Goal: Information Seeking & Learning: Learn about a topic

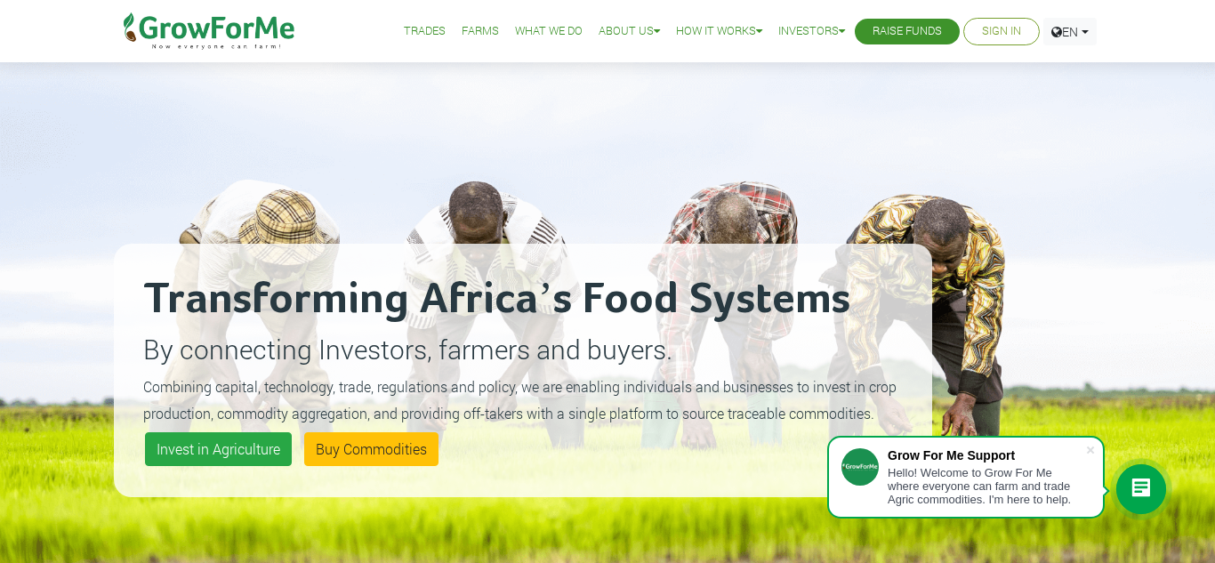
click at [409, 27] on link "Trades" at bounding box center [425, 31] width 42 height 19
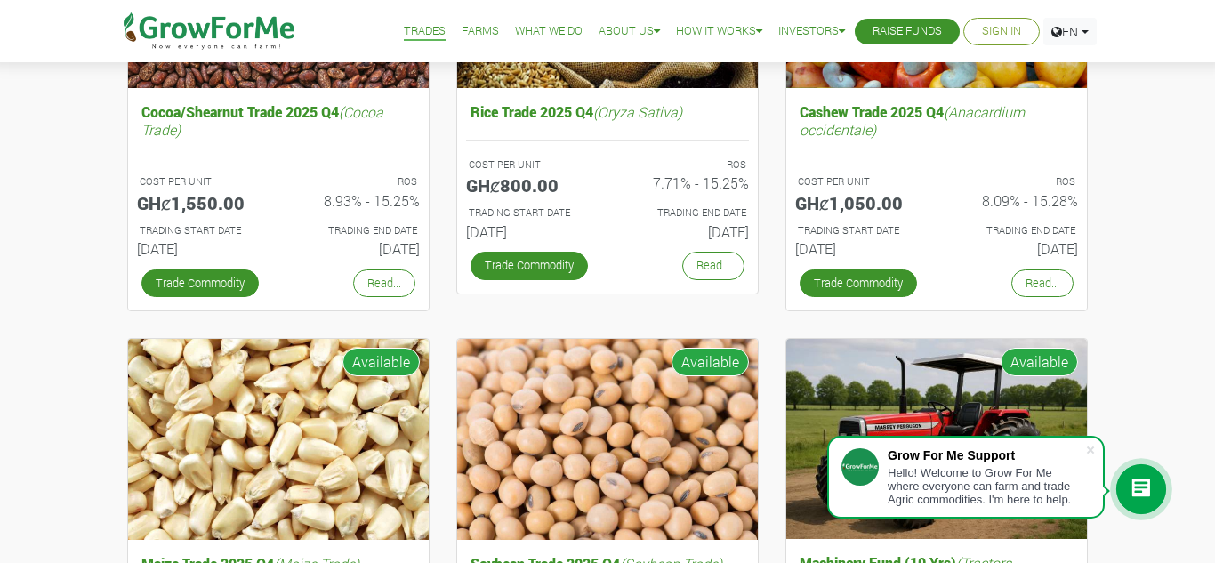
scroll to position [376, 0]
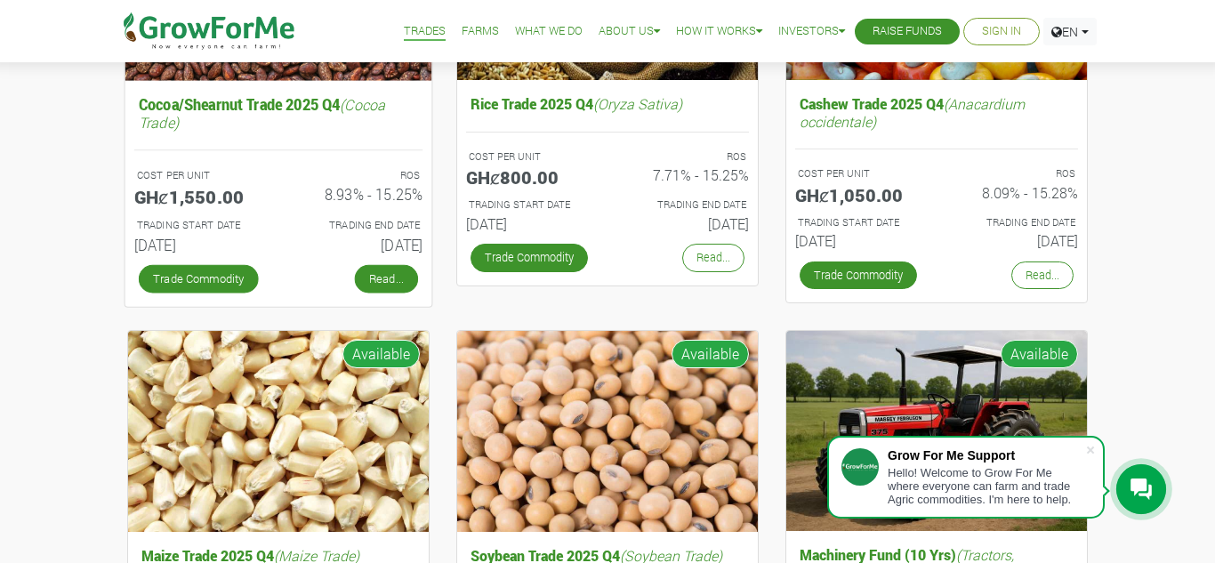
click at [374, 280] on link "Read..." at bounding box center [386, 278] width 63 height 28
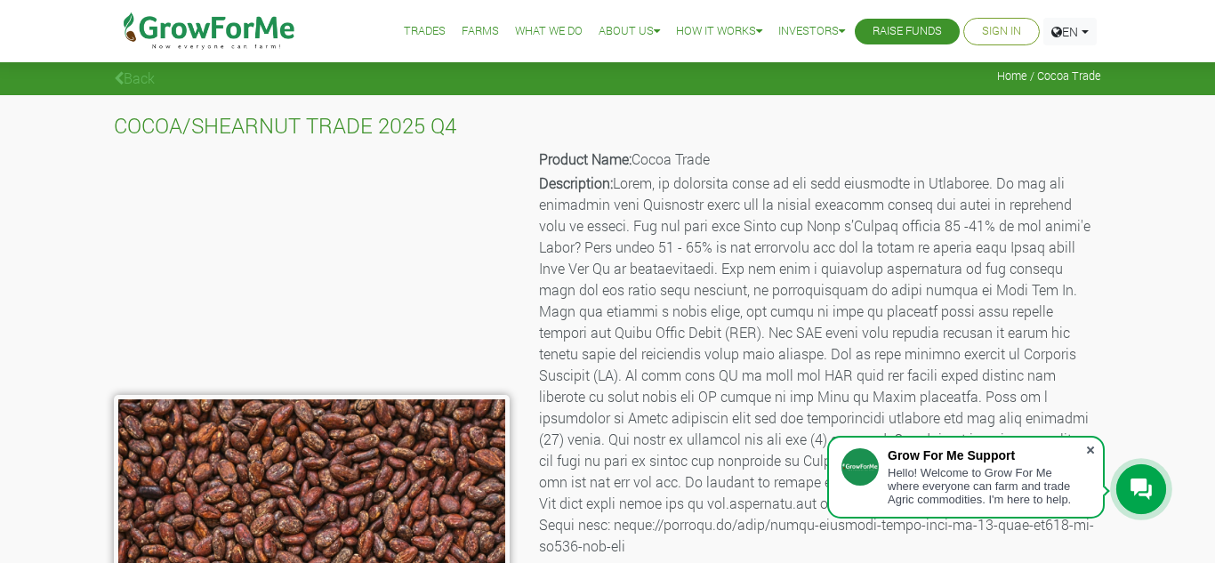
click at [1088, 449] on span at bounding box center [1090, 450] width 18 height 18
